Goal: Entertainment & Leisure: Consume media (video, audio)

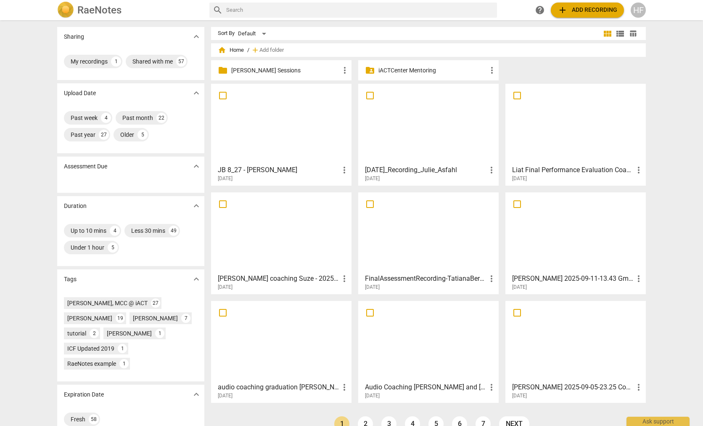
click at [643, 11] on div "HF" at bounding box center [638, 10] width 15 height 15
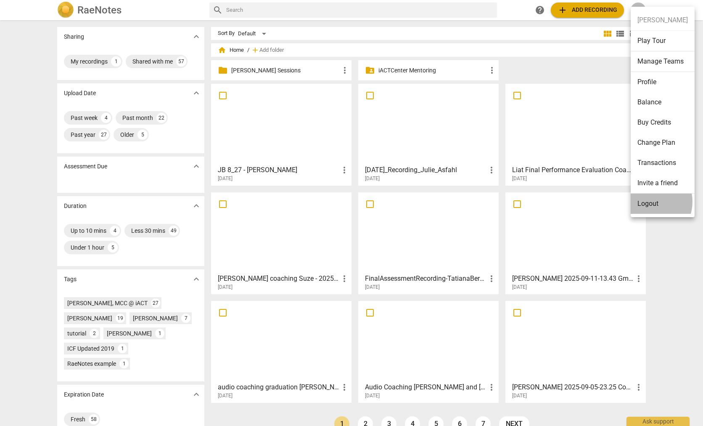
click at [648, 201] on li "Logout" at bounding box center [663, 203] width 64 height 20
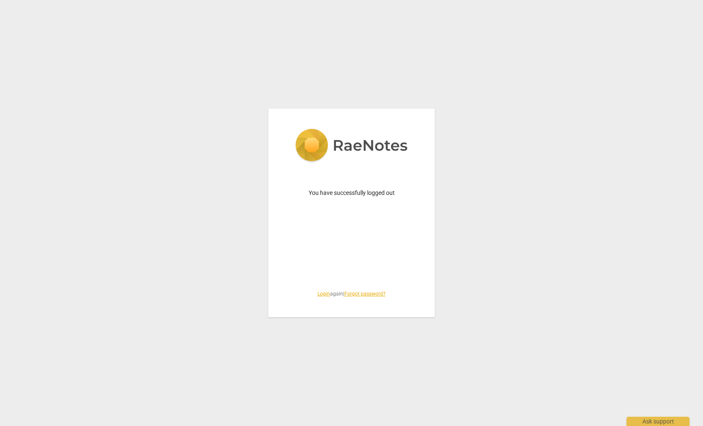
click at [321, 291] on link "Login" at bounding box center [324, 294] width 13 height 6
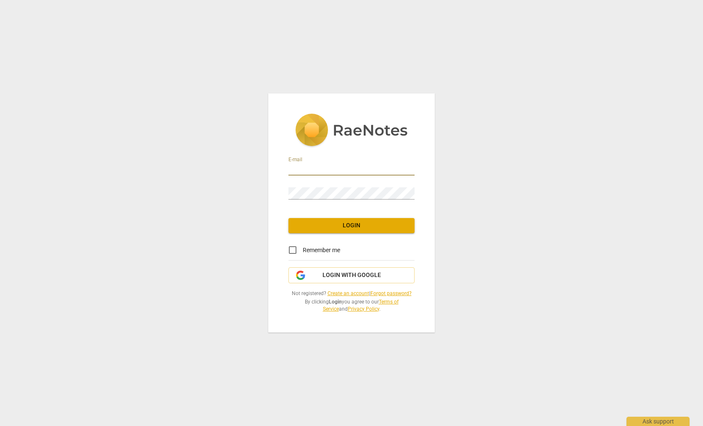
type input "[EMAIL_ADDRESS][DOMAIN_NAME]"
click at [356, 226] on span "Login" at bounding box center [351, 225] width 113 height 8
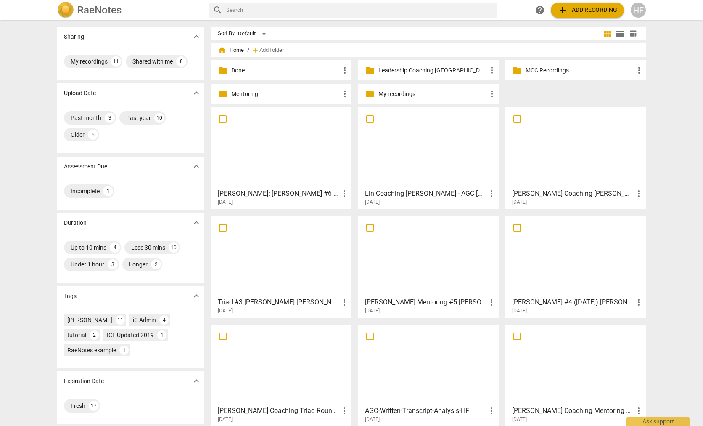
click at [543, 73] on p "MCC Recordings" at bounding box center [580, 70] width 109 height 9
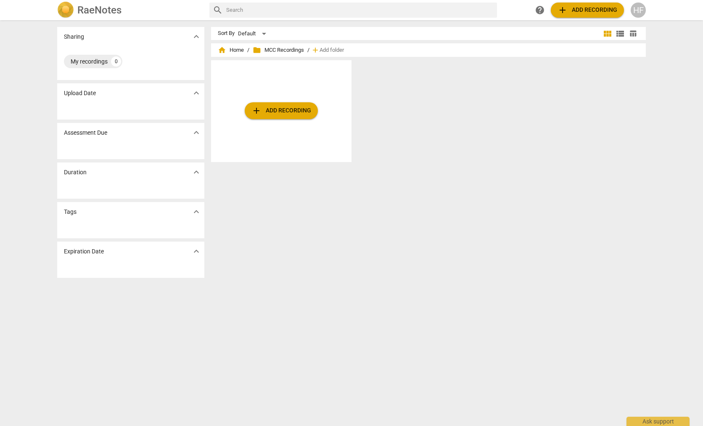
click at [257, 48] on span "folder" at bounding box center [257, 50] width 8 height 8
click at [274, 49] on span "folder MCC Recordings" at bounding box center [278, 50] width 51 height 8
click at [234, 51] on span "home Home" at bounding box center [231, 50] width 26 height 8
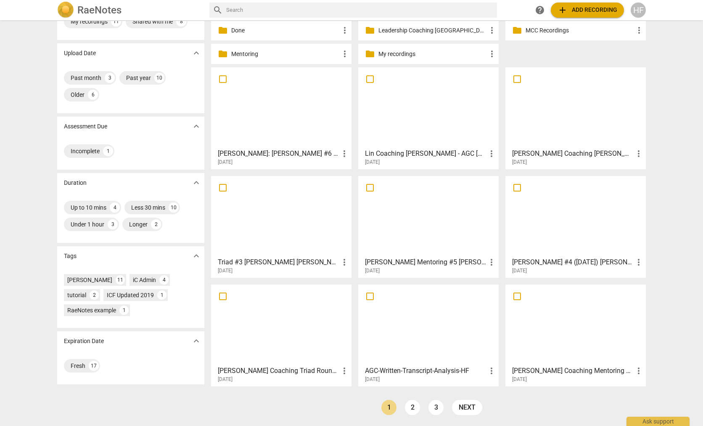
scroll to position [40, 0]
click at [411, 409] on link "2" at bounding box center [412, 407] width 15 height 15
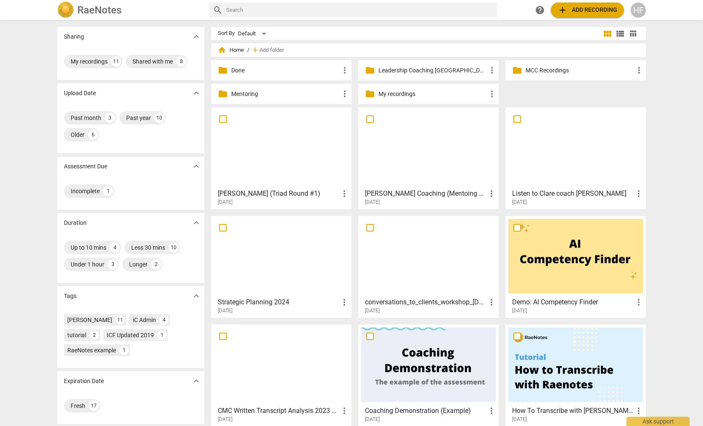
click at [540, 195] on h3 "Listen to Clare coach [PERSON_NAME]" at bounding box center [573, 193] width 122 height 10
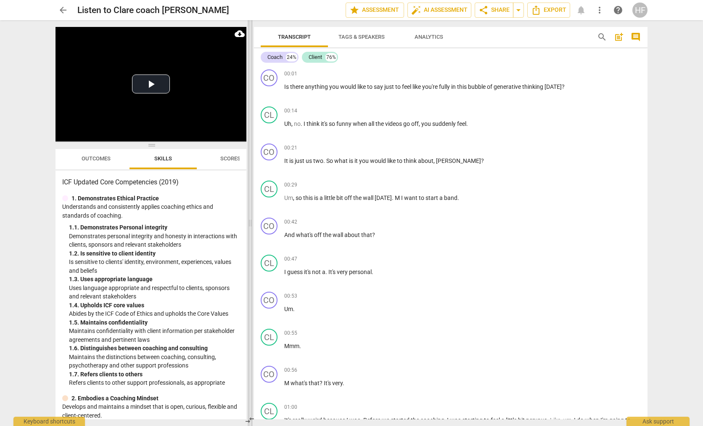
drag, startPoint x: 352, startPoint y: 223, endPoint x: 250, endPoint y: 221, distance: 101.8
click at [250, 221] on span at bounding box center [250, 222] width 5 height 405
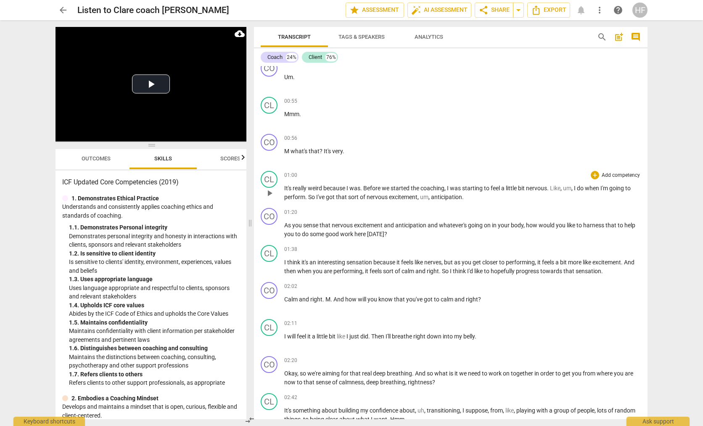
scroll to position [237, 0]
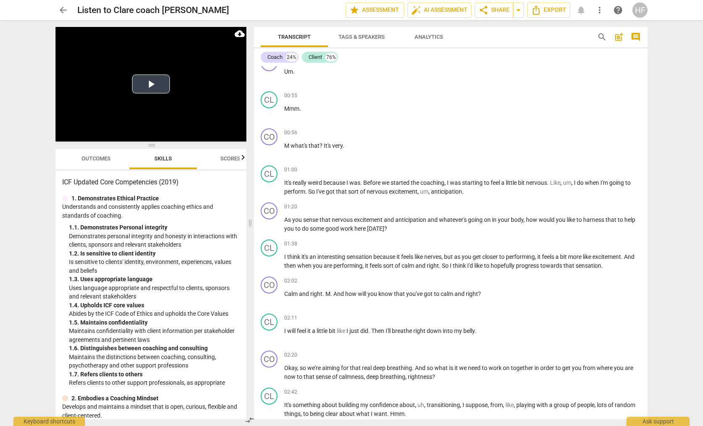
click at [139, 84] on button "Play Video" at bounding box center [151, 83] width 38 height 19
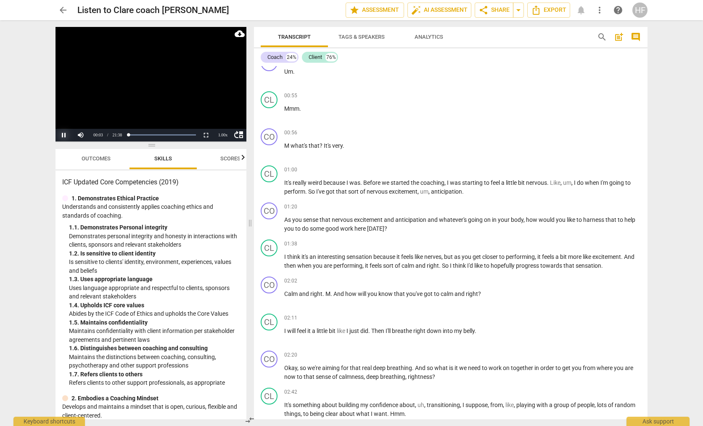
click at [64, 135] on button "Pause" at bounding box center [64, 135] width 17 height 13
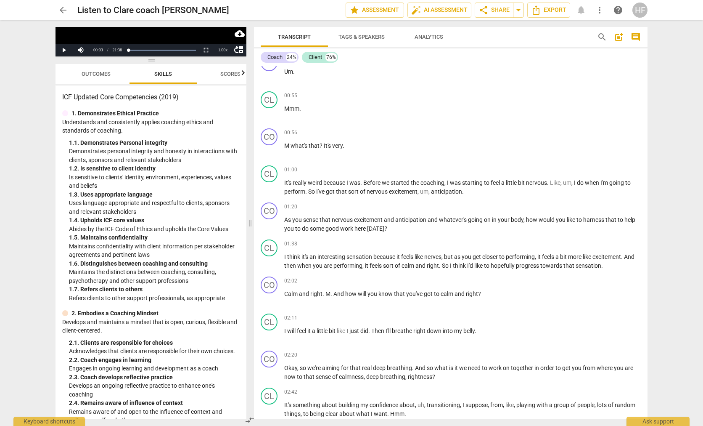
drag, startPoint x: 151, startPoint y: 144, endPoint x: 165, endPoint y: 28, distance: 116.9
click at [165, 28] on div "Play Video move_up Play Current Time 00:03 / Duration Time 21:38 Loaded : 0% Pr…" at bounding box center [151, 223] width 191 height 392
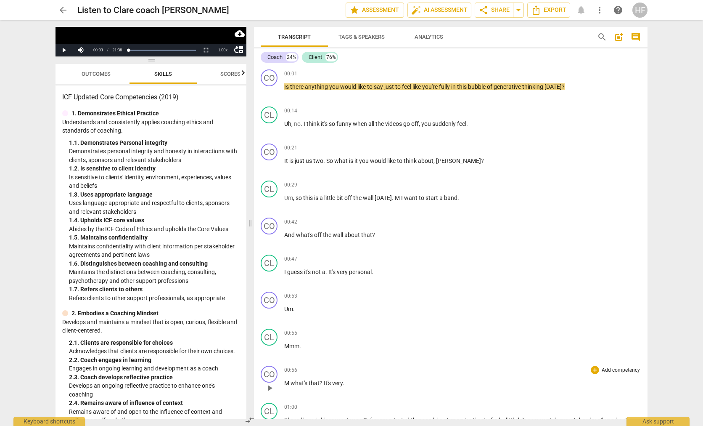
scroll to position [0, 0]
drag, startPoint x: 130, startPoint y: 50, endPoint x: 118, endPoint y: 50, distance: 11.4
click at [118, 50] on div "move_up Play Current Time 00:03 / Duration Time 21:38 Loaded : 0% Progress : 0.…" at bounding box center [151, 50] width 191 height 13
